Goal: Find specific page/section: Find specific page/section

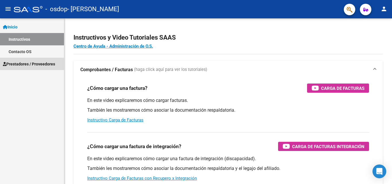
click at [41, 63] on span "Prestadores / Proveedores" at bounding box center [29, 64] width 52 height 6
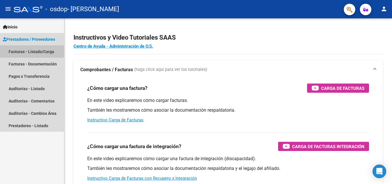
click at [48, 50] on link "Facturas - Listado/Carga" at bounding box center [32, 51] width 64 height 12
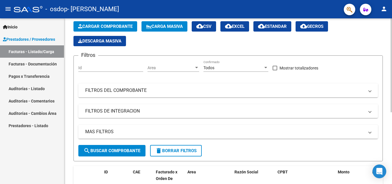
scroll to position [59, 0]
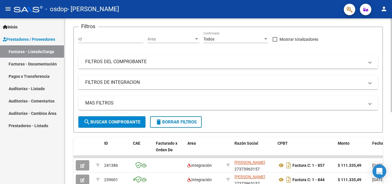
click at [392, 96] on div at bounding box center [390, 98] width 1 height 94
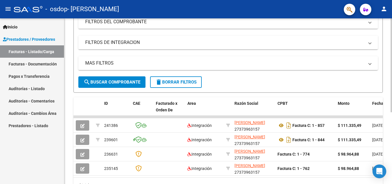
click at [392, 131] on div at bounding box center [390, 122] width 1 height 94
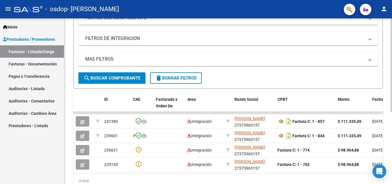
scroll to position [101, 0]
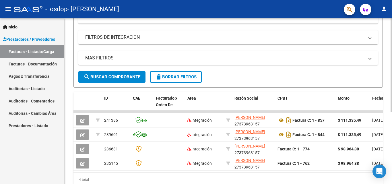
click at [392, 132] on div at bounding box center [390, 125] width 1 height 94
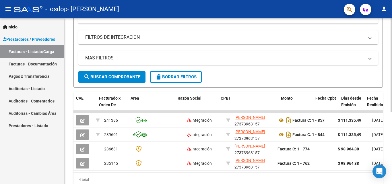
scroll to position [0, 64]
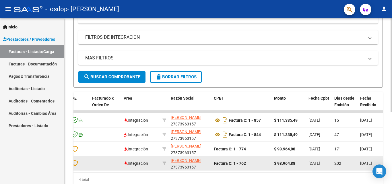
click at [152, 170] on datatable-selection "241386 Integración [PERSON_NAME] 27373963157 Factura C: 1 - 857 $ 111.335,49 [D…" at bounding box center [164, 169] width 309 height 5
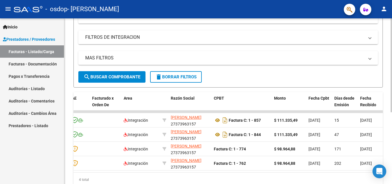
click at [182, 172] on datatable-body "241386 Integración [PERSON_NAME] 27373963157 Factura C: 1 - 857 $ 111.335,49 [D…" at bounding box center [227, 141] width 309 height 62
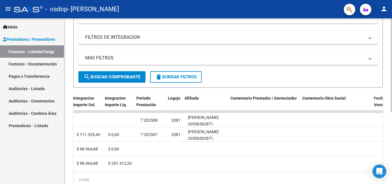
scroll to position [0, 685]
drag, startPoint x: 273, startPoint y: 180, endPoint x: 290, endPoint y: 180, distance: 17.2
click at [290, 180] on div "4 total" at bounding box center [227, 179] width 309 height 14
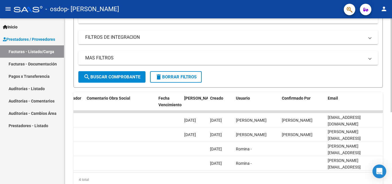
scroll to position [0, 722]
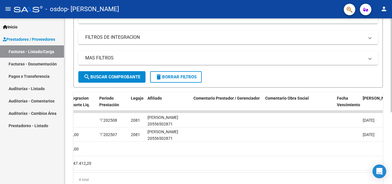
drag, startPoint x: 242, startPoint y: 181, endPoint x: 236, endPoint y: 180, distance: 5.3
click at [236, 180] on div "4 total" at bounding box center [227, 179] width 309 height 14
click at [236, 179] on div "4 total" at bounding box center [227, 179] width 309 height 14
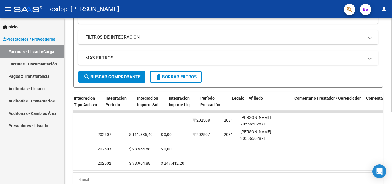
scroll to position [0, 615]
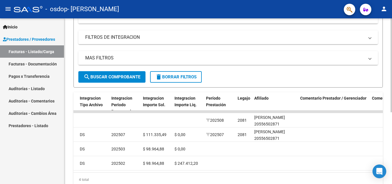
drag, startPoint x: 253, startPoint y: 177, endPoint x: 180, endPoint y: 173, distance: 73.0
click at [180, 173] on div "ID CAE Facturado x Orden De Area Razón Social CPBT Monto Fecha Cpbt Días desde …" at bounding box center [227, 139] width 309 height 95
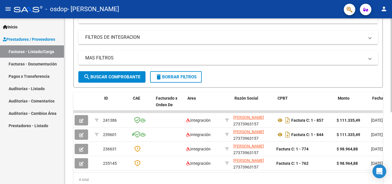
scroll to position [0, 0]
